Goal: Information Seeking & Learning: Find specific fact

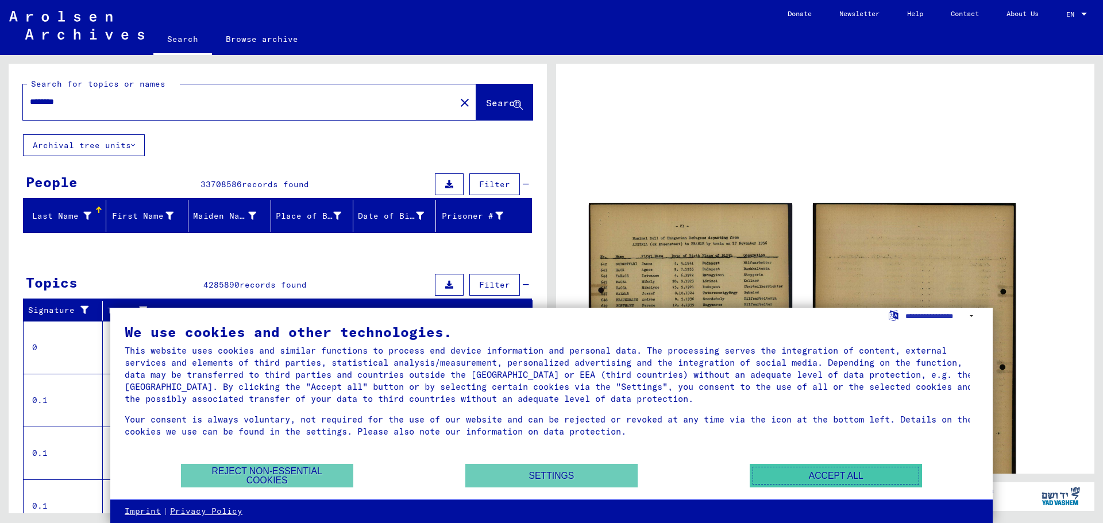
click at [842, 480] on button "Accept all" at bounding box center [836, 476] width 172 height 24
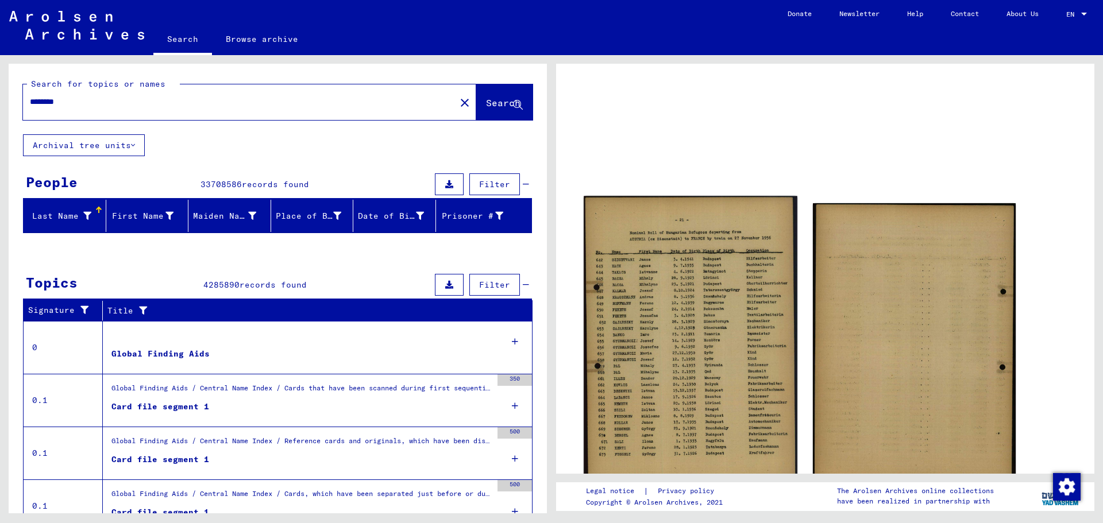
click at [731, 321] on img at bounding box center [690, 343] width 213 height 295
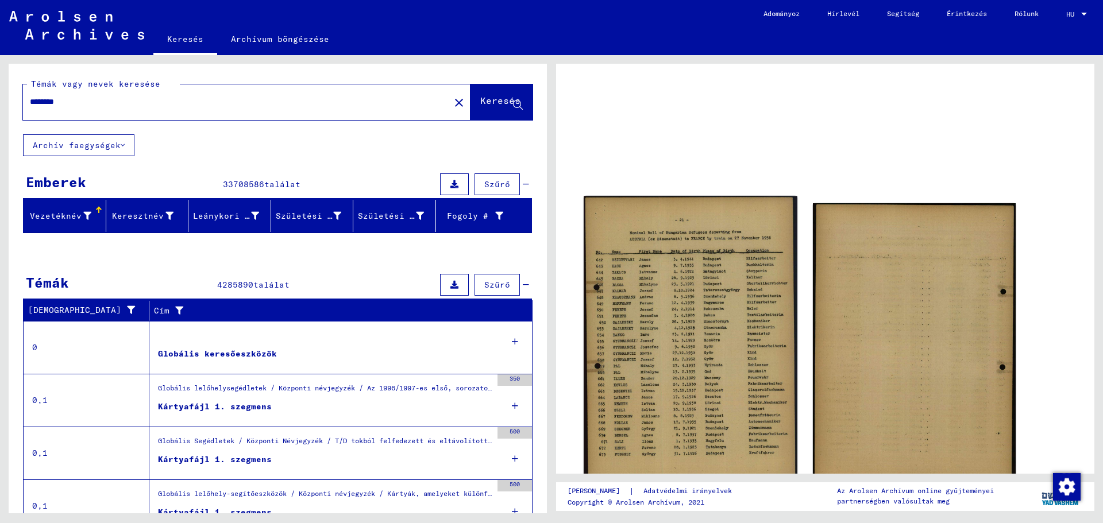
click at [689, 318] on img at bounding box center [690, 343] width 213 height 295
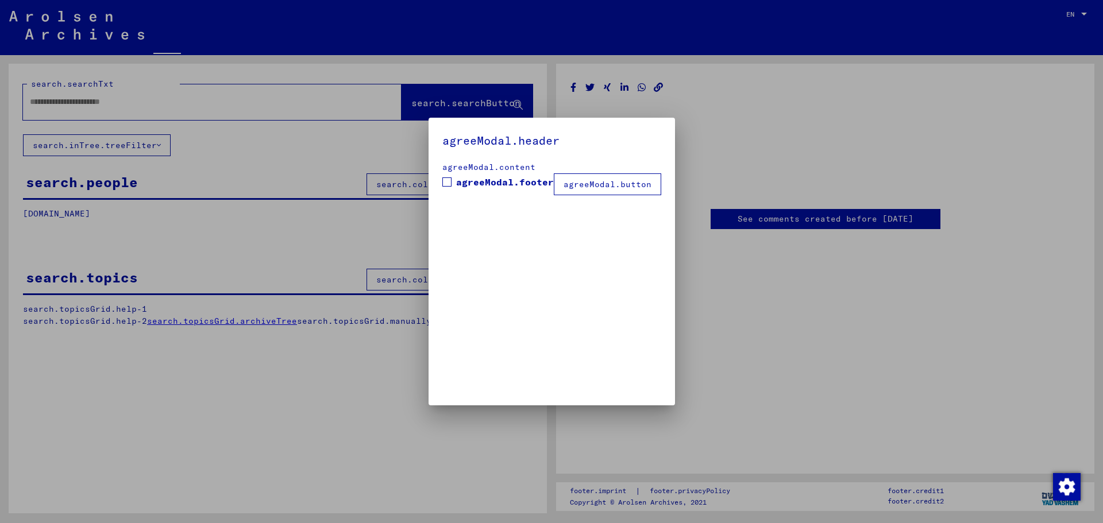
type input "********"
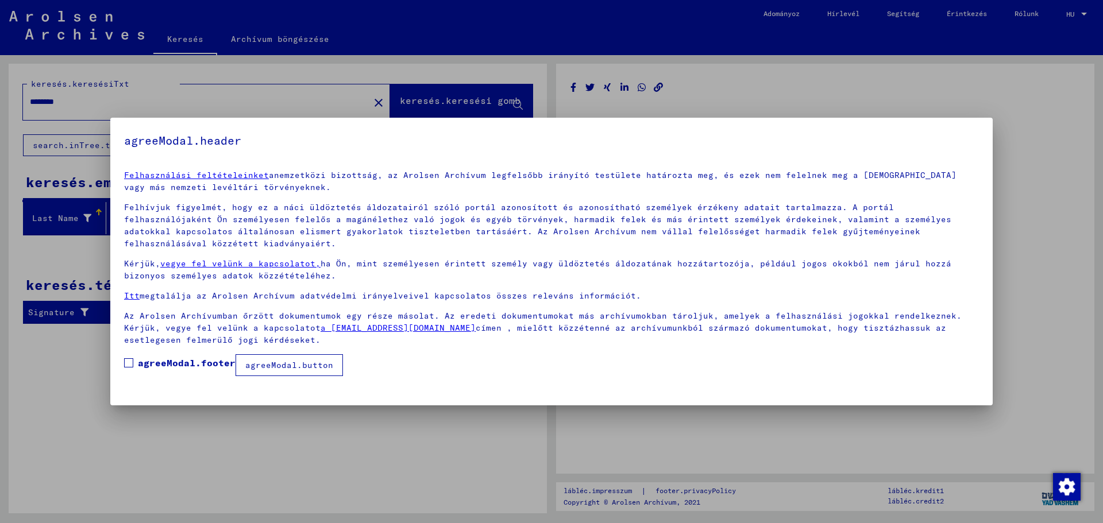
click at [808, 89] on div at bounding box center [551, 261] width 1103 height 523
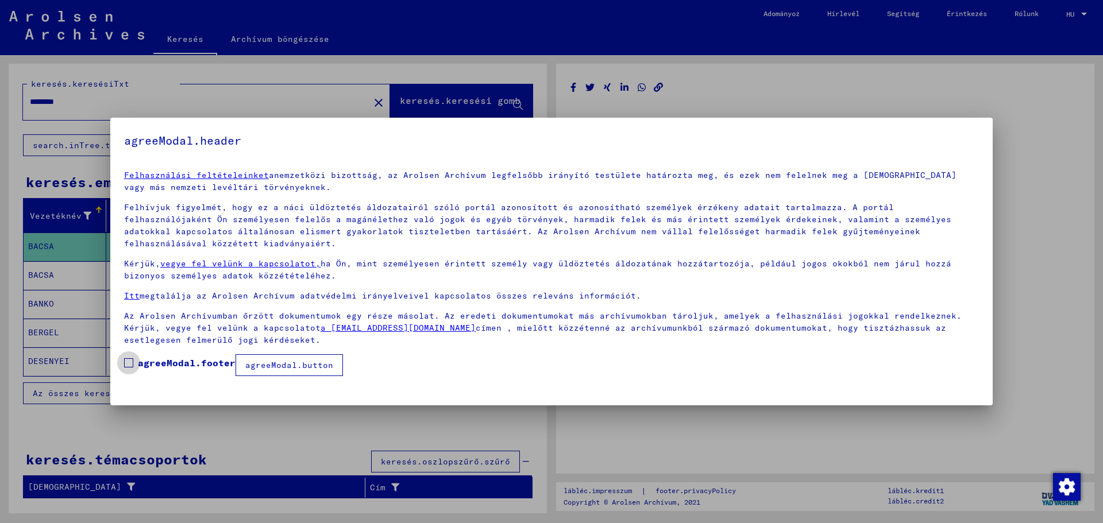
click at [161, 363] on font "agreeModal.footer" at bounding box center [187, 362] width 98 height 11
click at [781, 87] on div at bounding box center [551, 261] width 1103 height 523
click at [687, 95] on div at bounding box center [551, 261] width 1103 height 523
